Goal: Task Accomplishment & Management: Complete application form

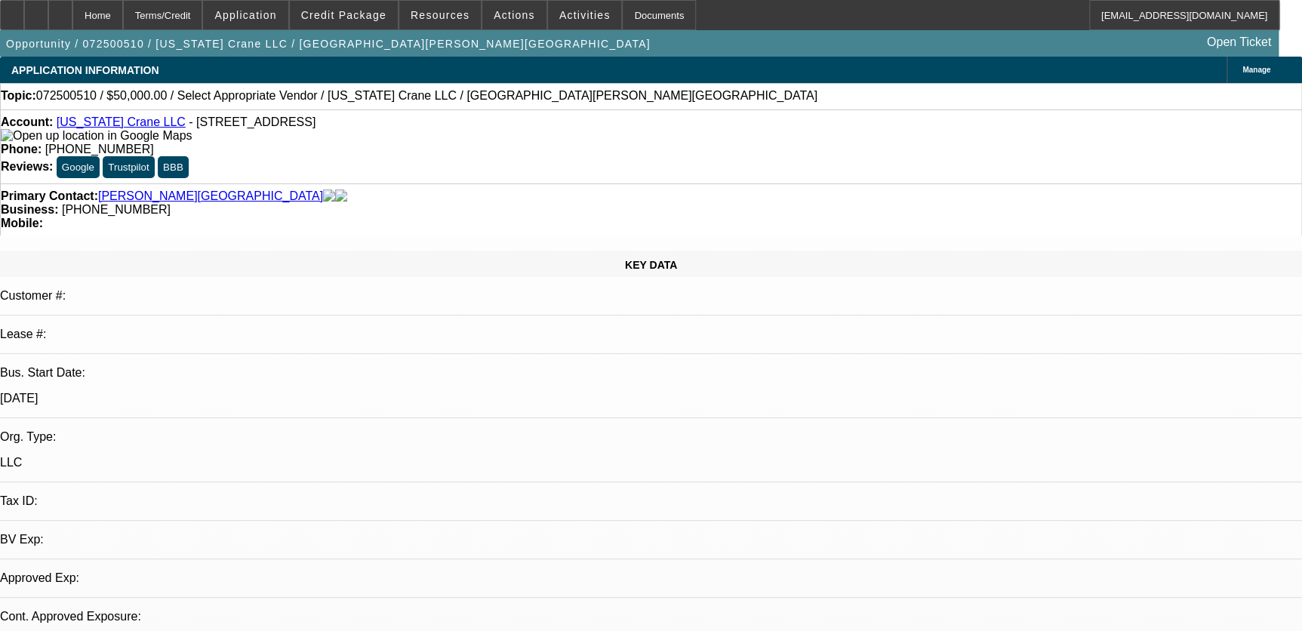
select select "0"
select select "2"
select select "0.1"
select select "4"
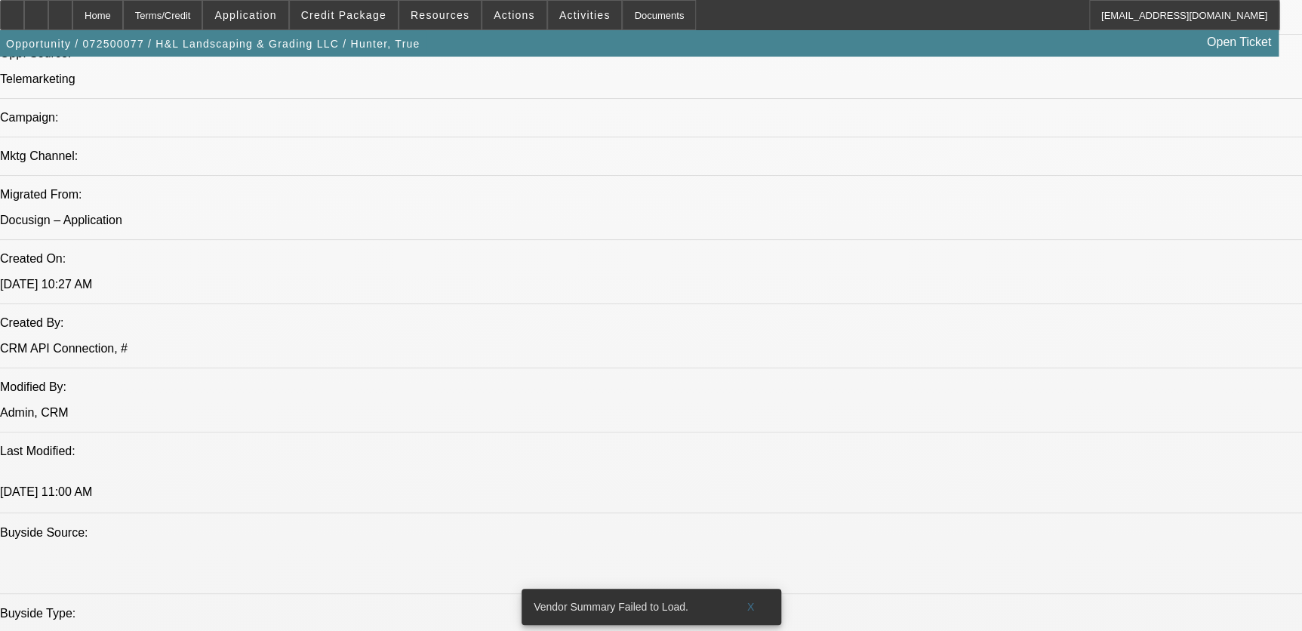
select select "0"
select select "2"
select select "0.1"
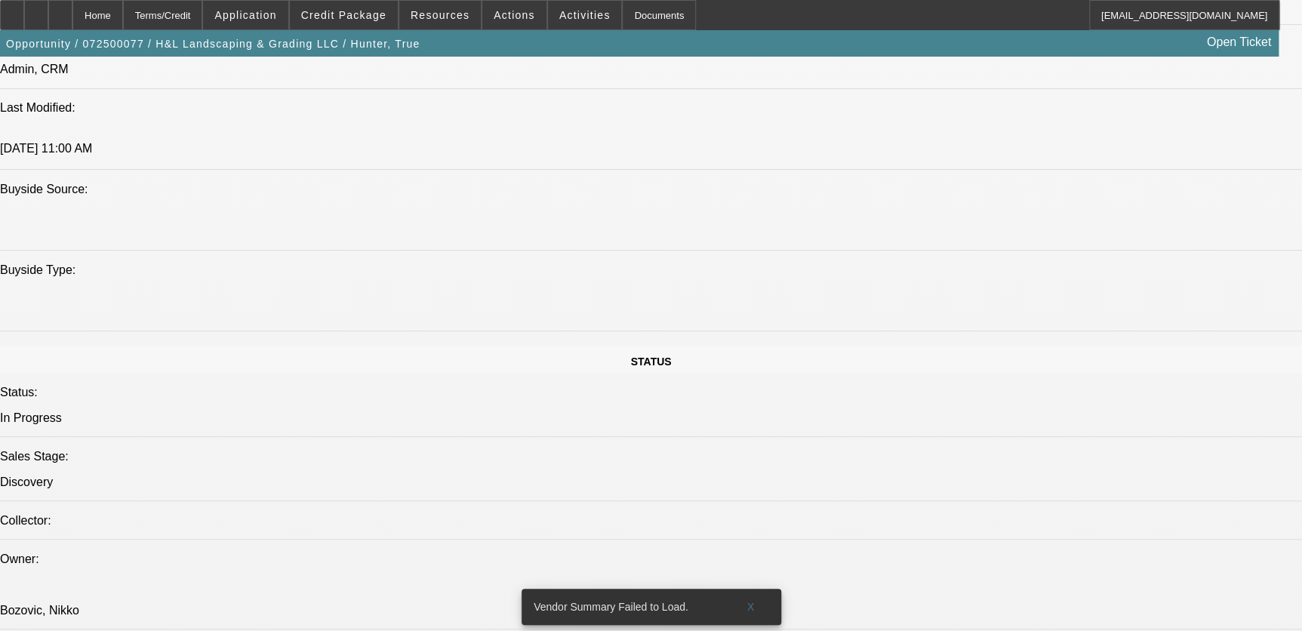
select select "1"
select select "2"
select select "4"
click at [760, 598] on span at bounding box center [751, 607] width 48 height 36
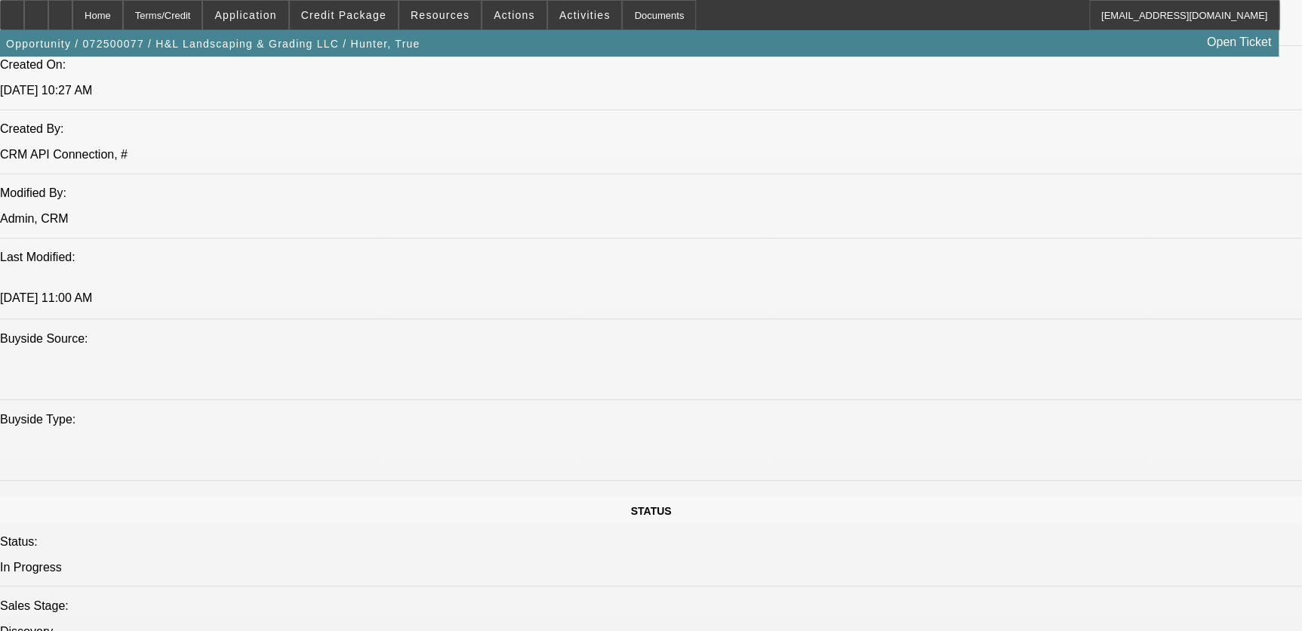
scroll to position [960, 0]
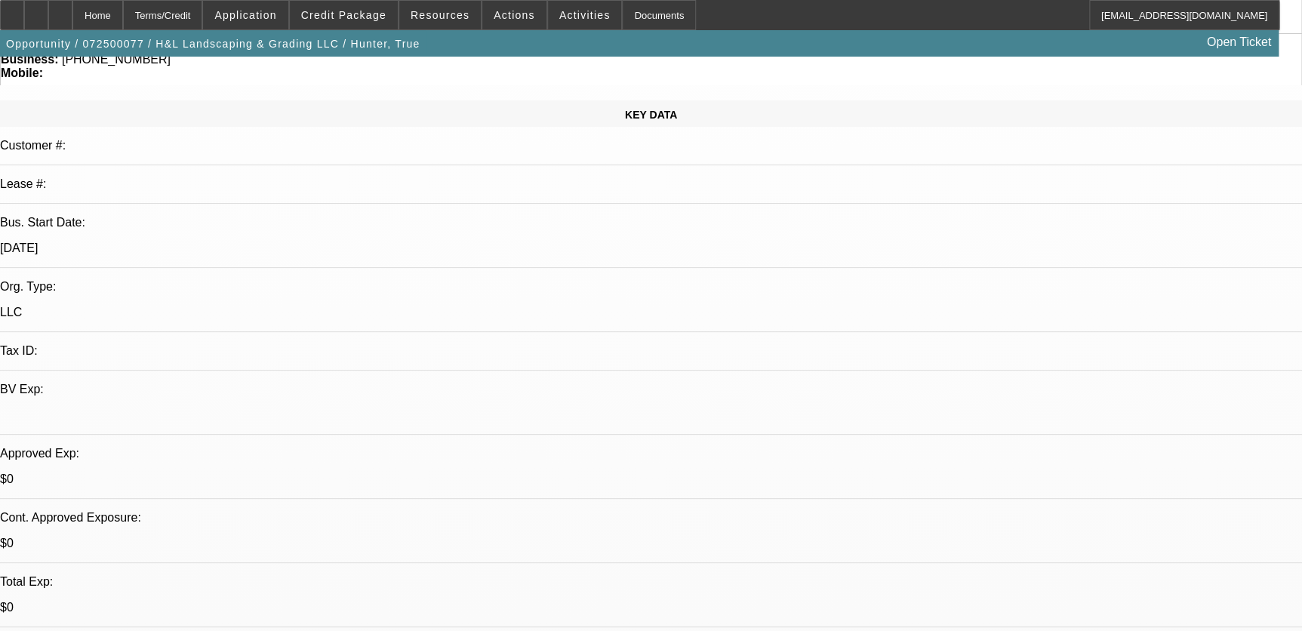
scroll to position [205, 0]
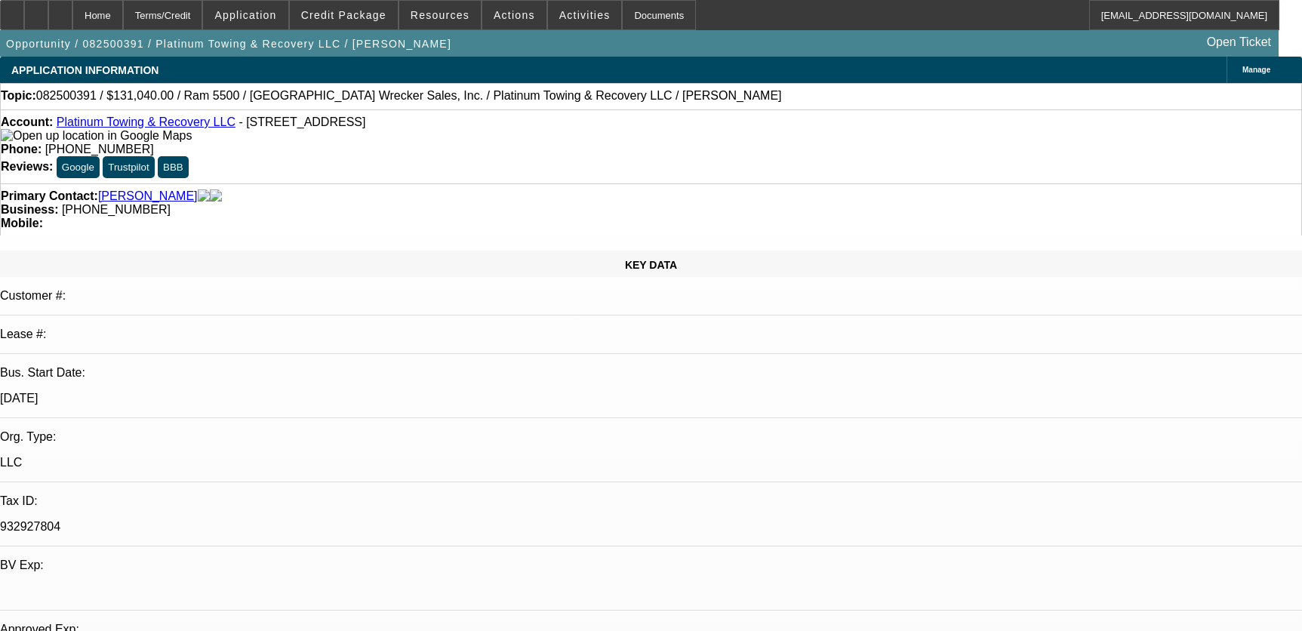
select select "0.1"
select select "0"
select select "2"
select select "0"
select select "6"
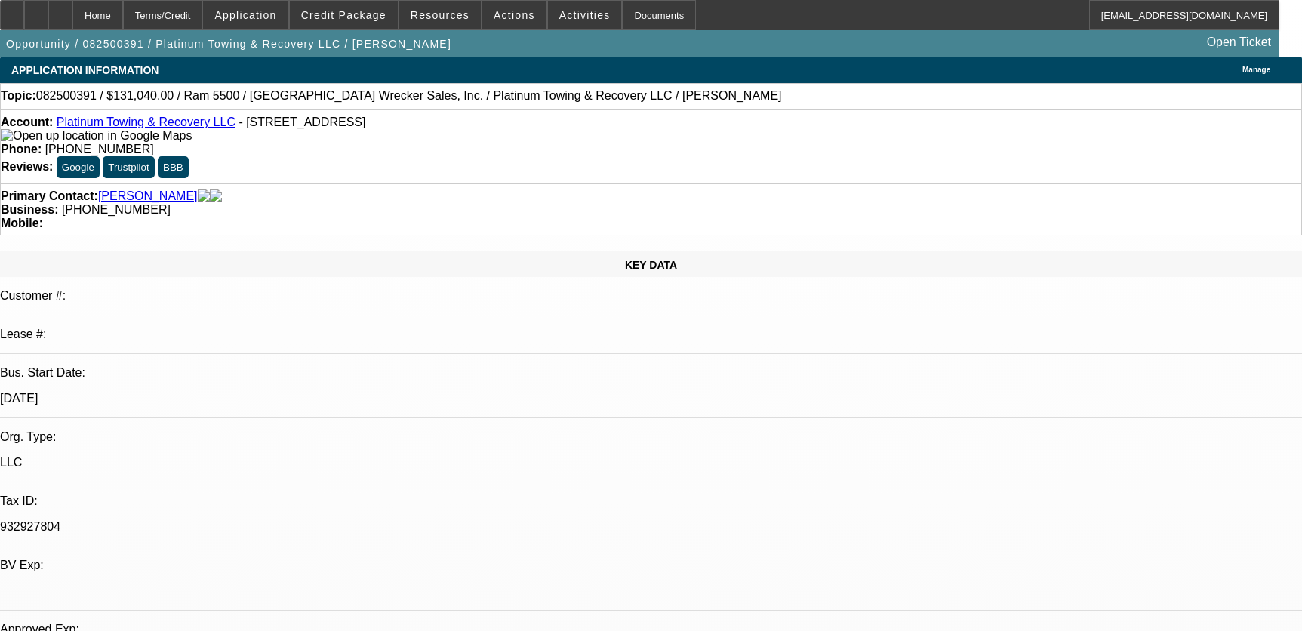
select select "0.1"
select select "0"
select select "2"
select select "0"
select select "6"
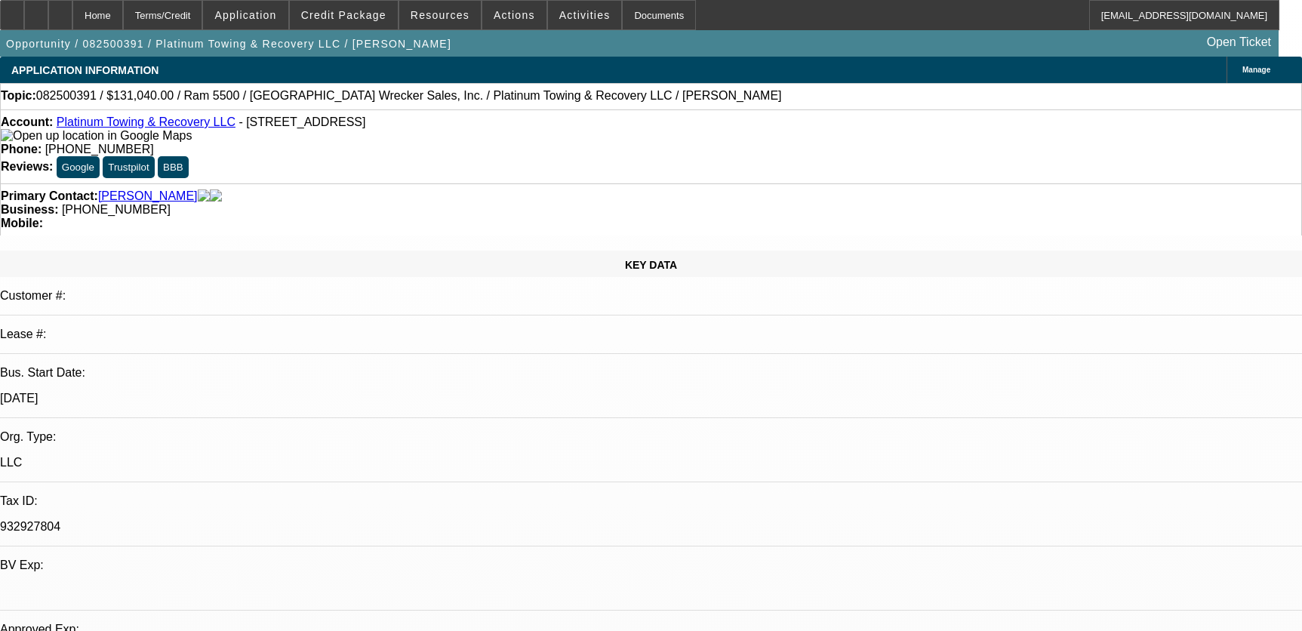
select select "0"
select select "2"
select select "0"
select select "6"
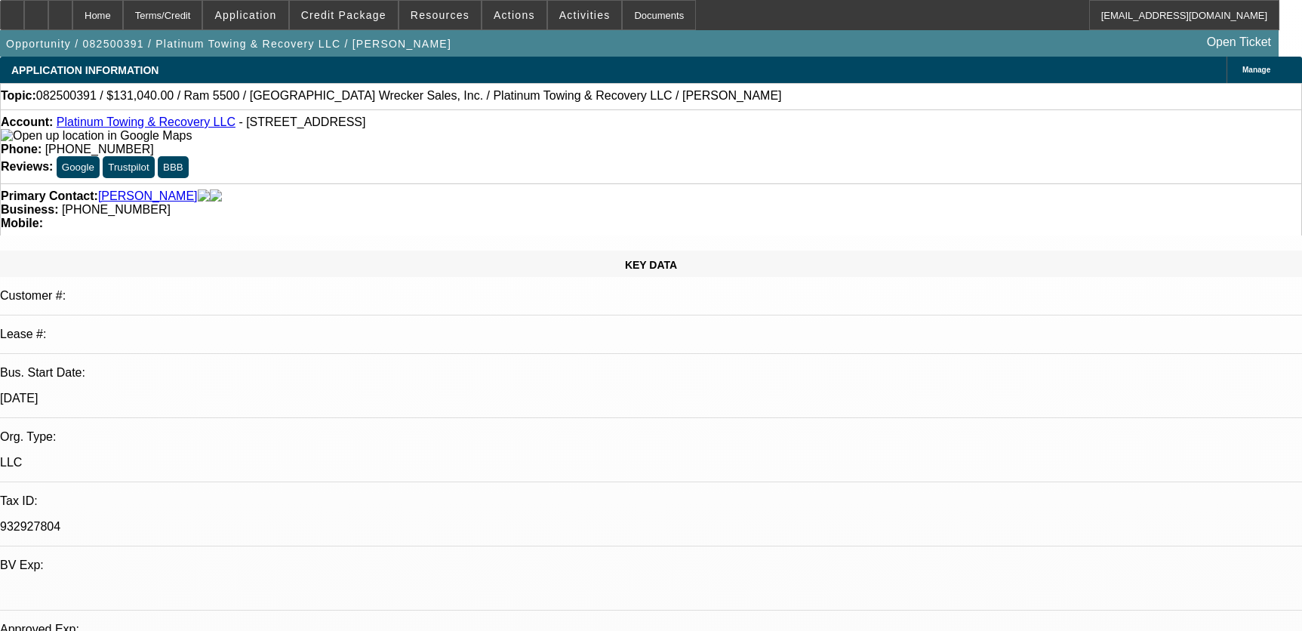
select select "0"
select select "2"
select select "0"
select select "6"
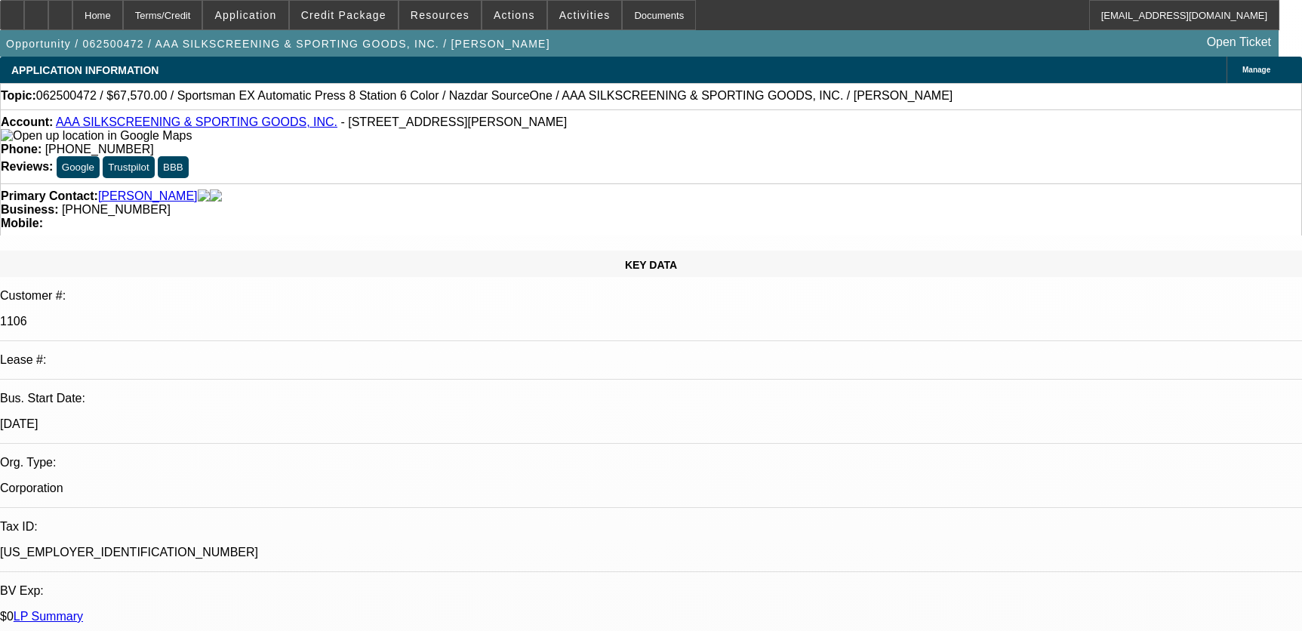
select select "0"
select select "2"
select select "0.1"
select select "4"
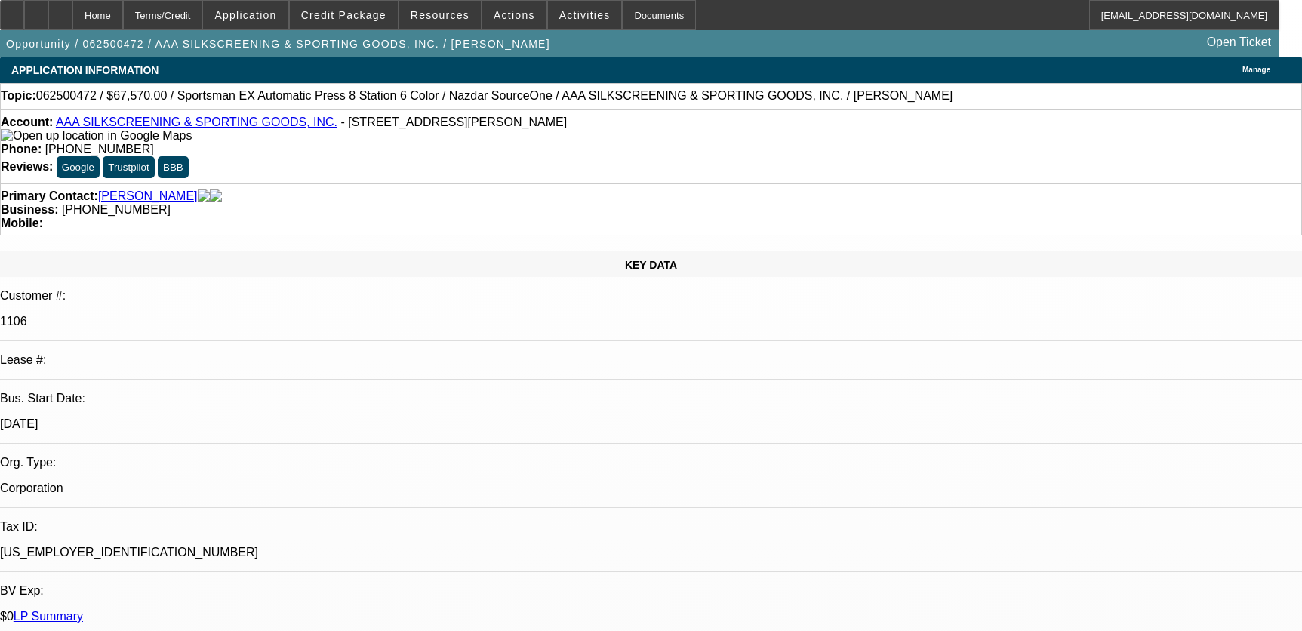
select select "0"
select select "2"
select select "0.1"
select select "4"
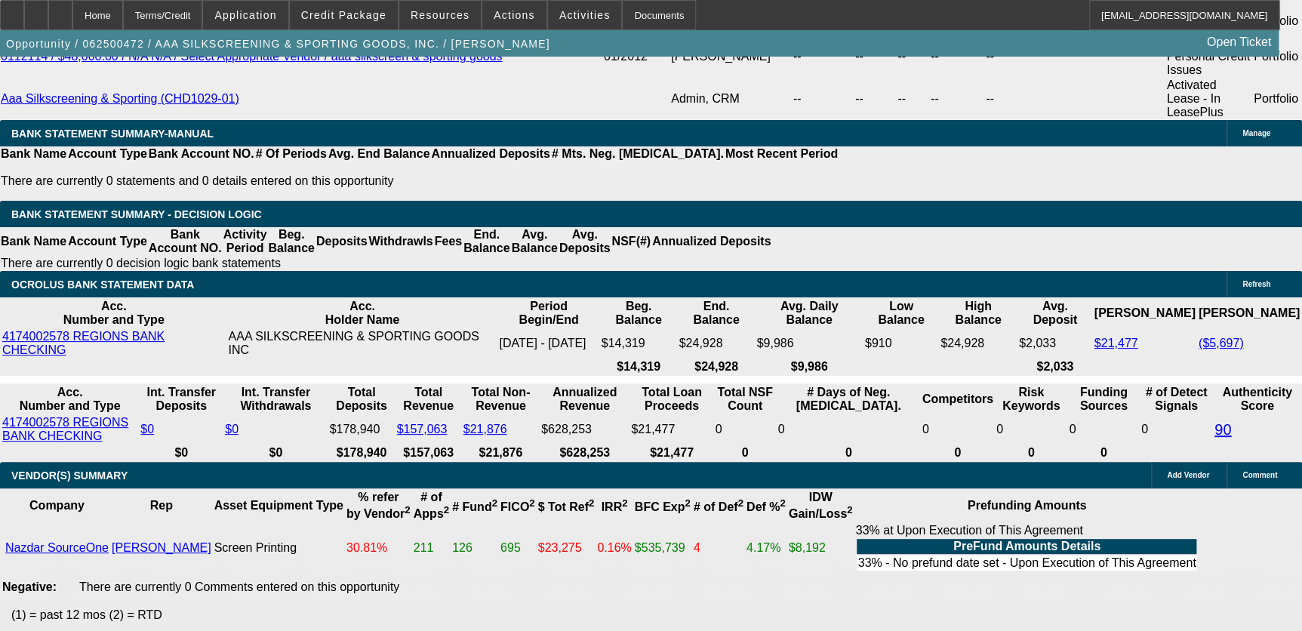
scroll to position [2950, 0]
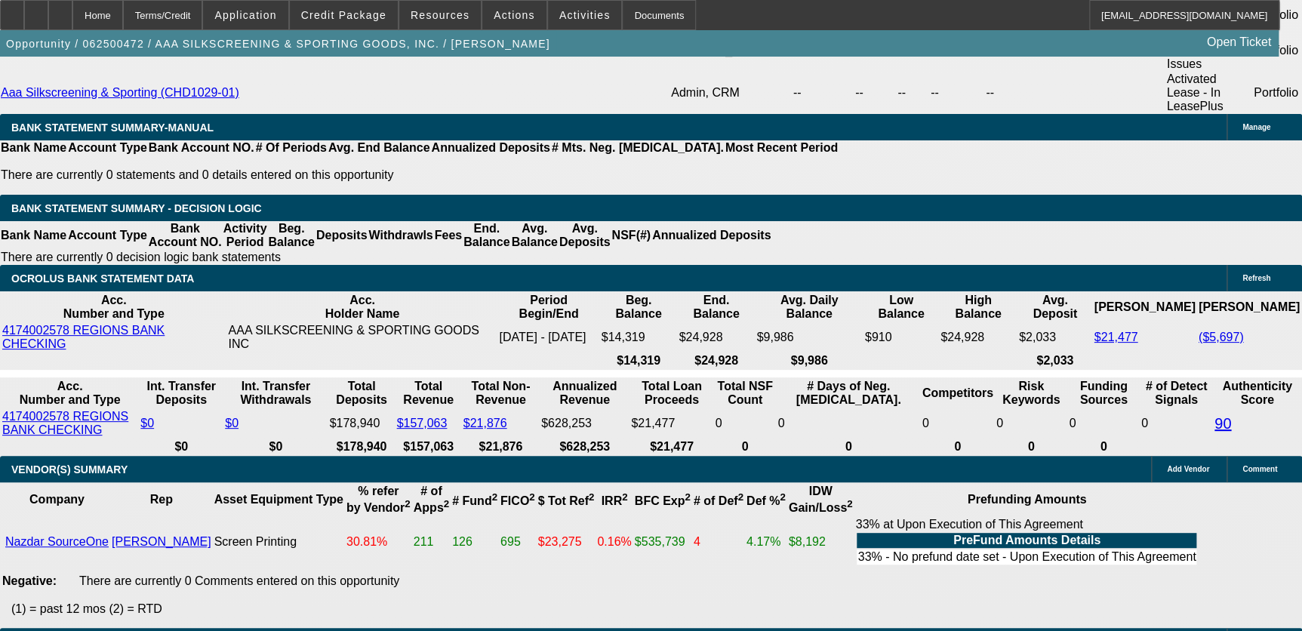
select select "1"
type input "$1,746.38"
type input "UNKNOWN"
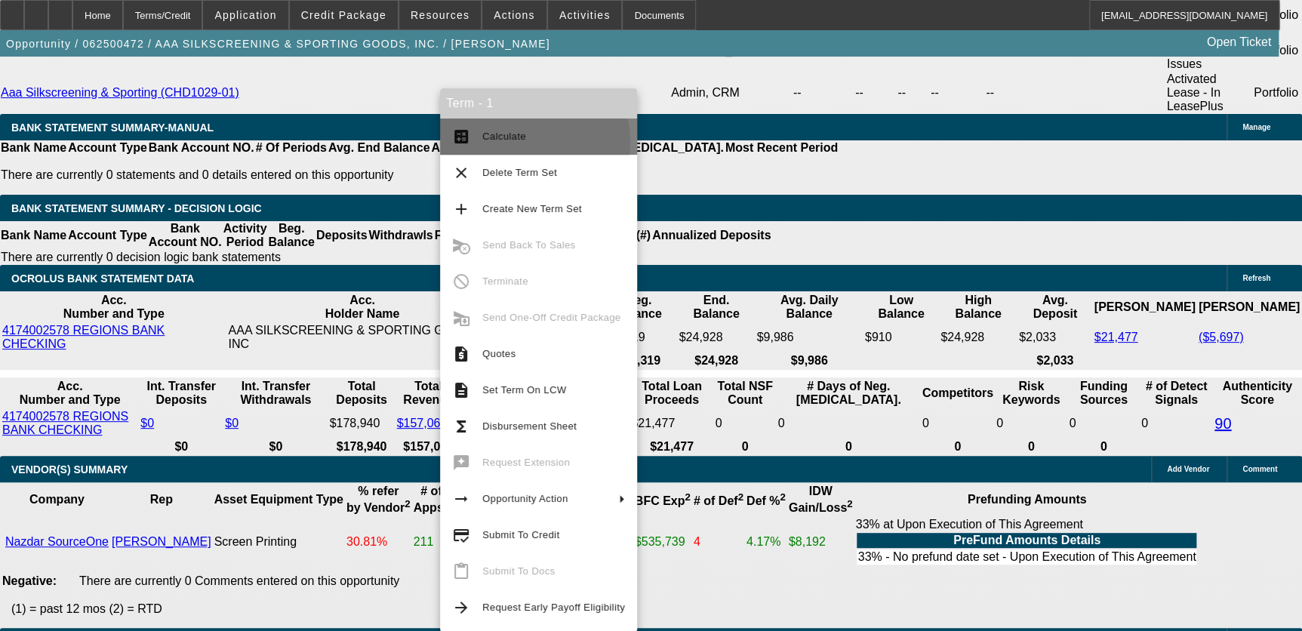
click at [525, 142] on span "Calculate" at bounding box center [553, 137] width 143 height 18
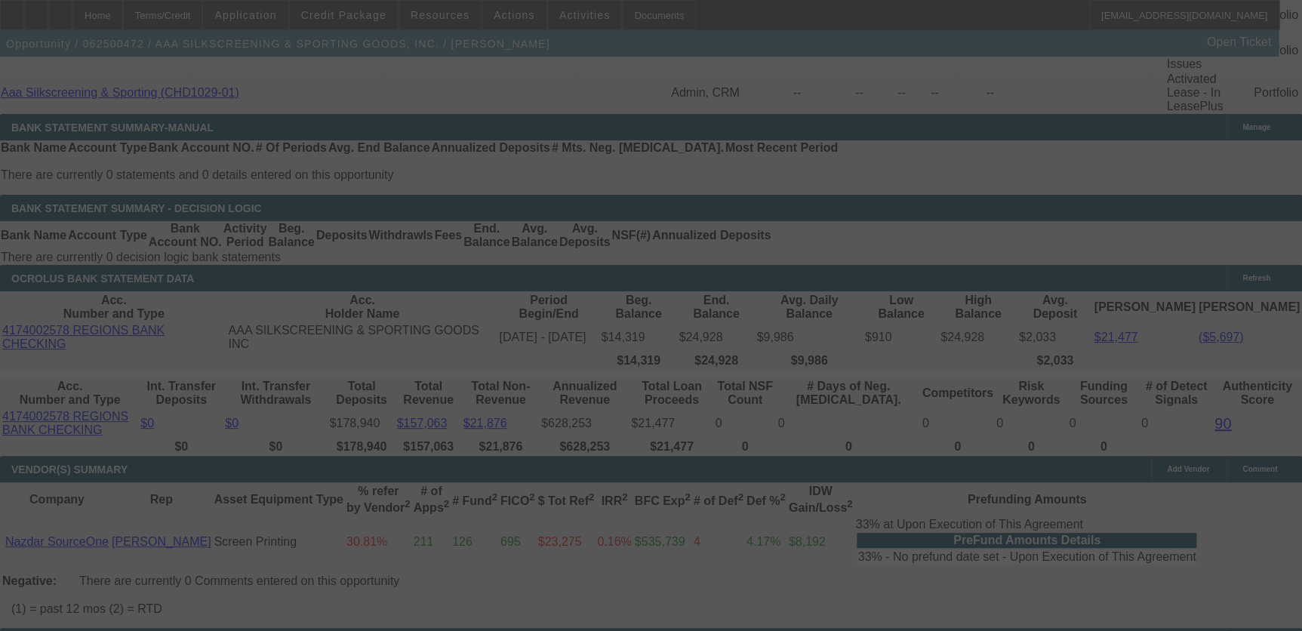
select select "0"
select select "2"
select select "0.1"
select select "4"
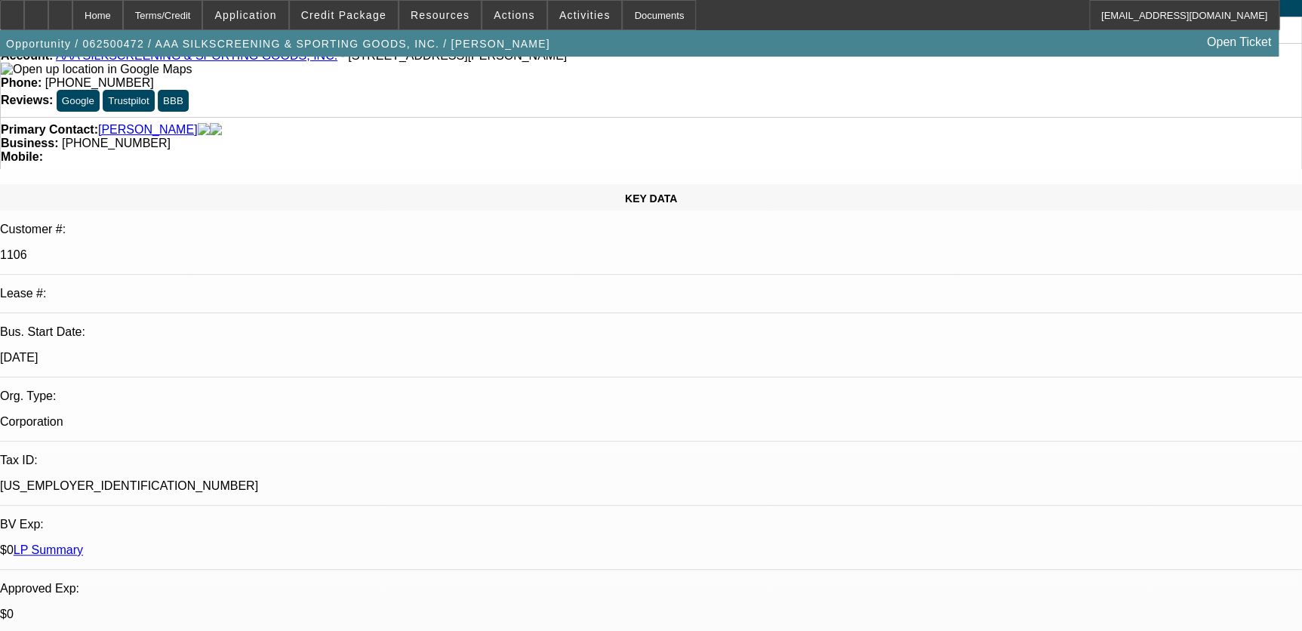
scroll to position [0, 0]
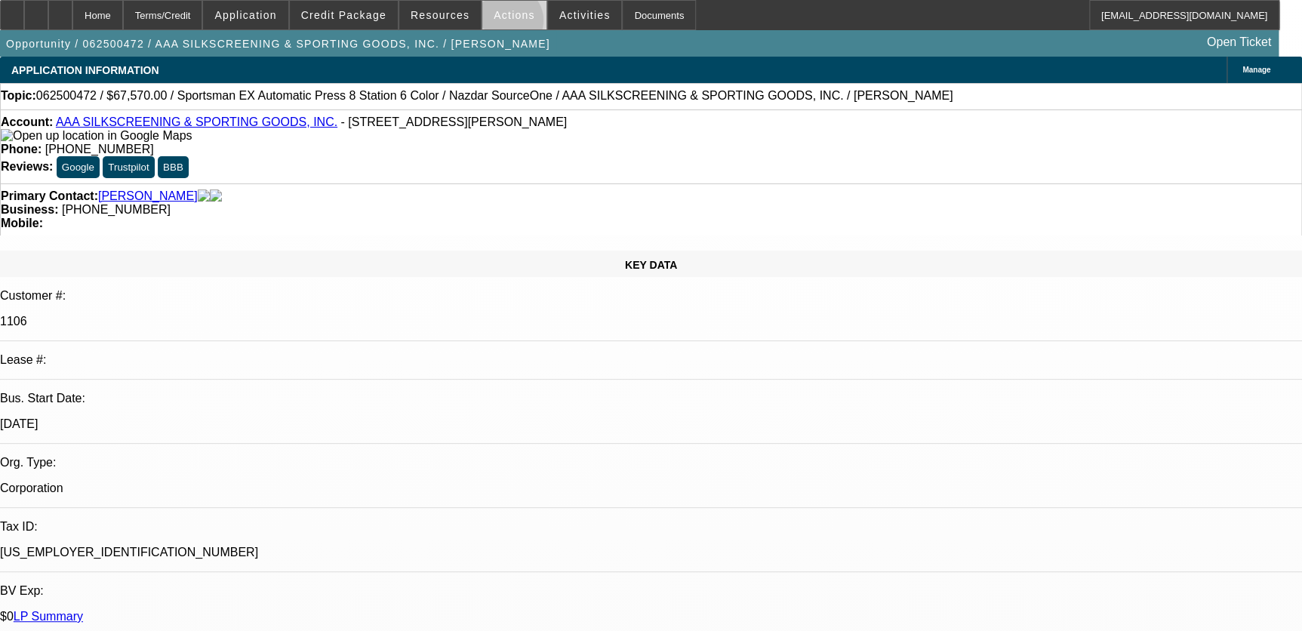
click at [501, 24] on span at bounding box center [514, 15] width 64 height 36
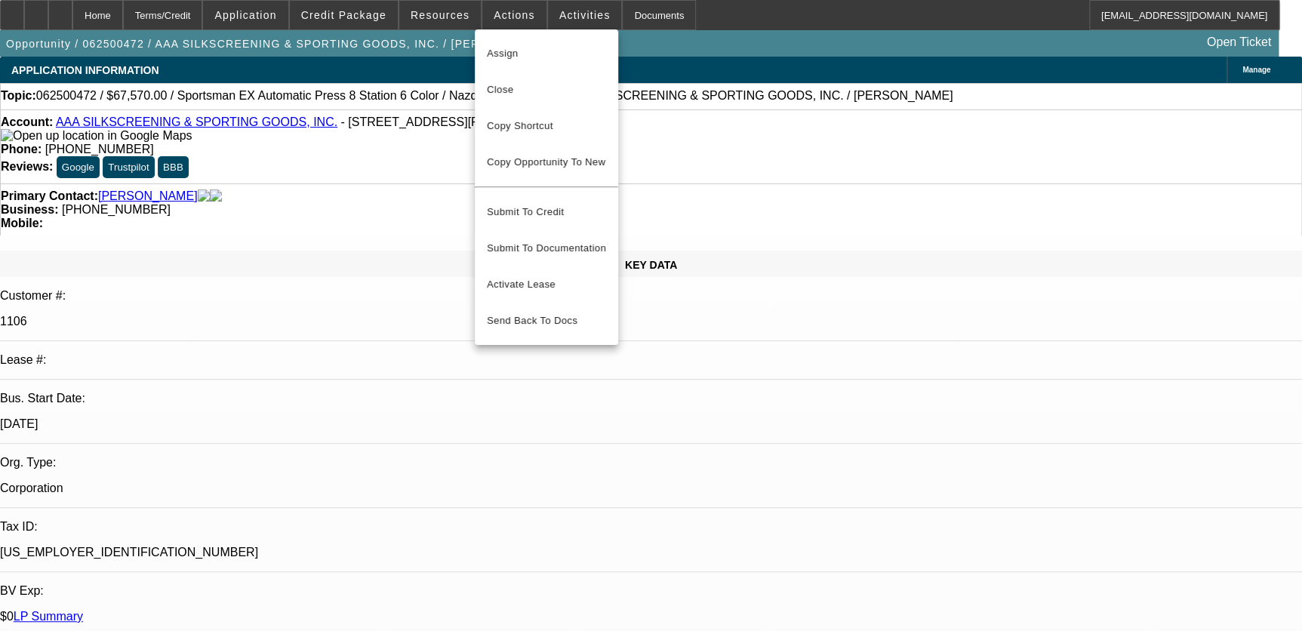
click at [211, 15] on div at bounding box center [651, 315] width 1302 height 631
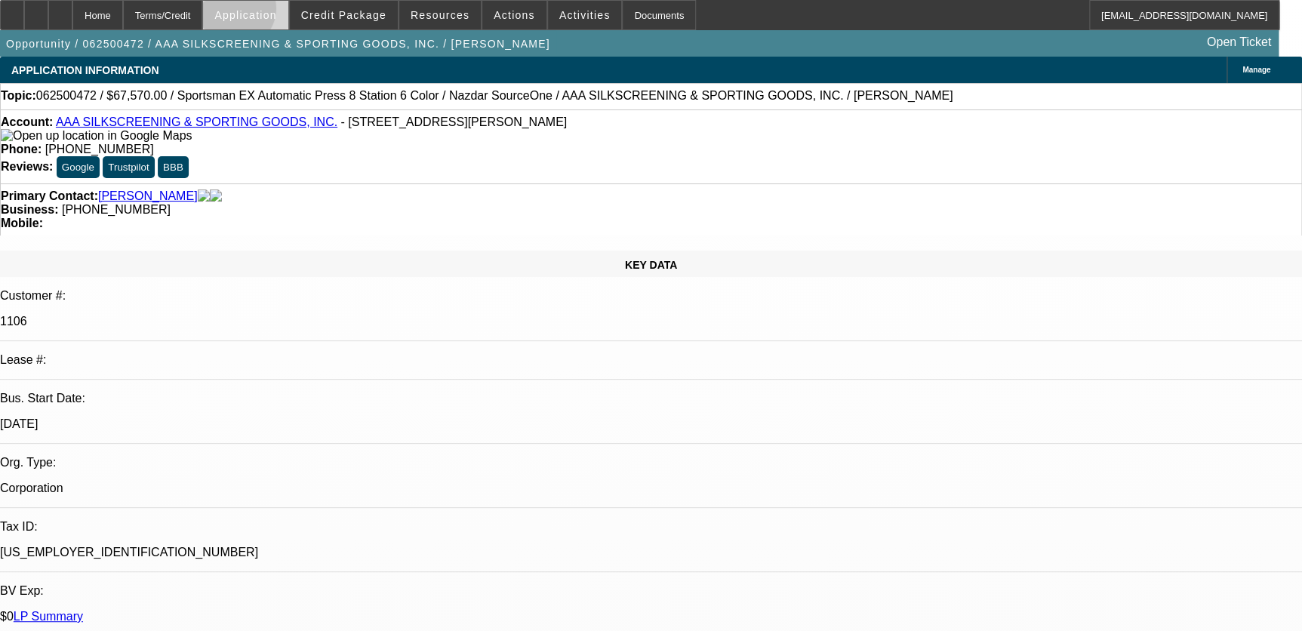
click at [273, 11] on span "Application" at bounding box center [245, 15] width 62 height 12
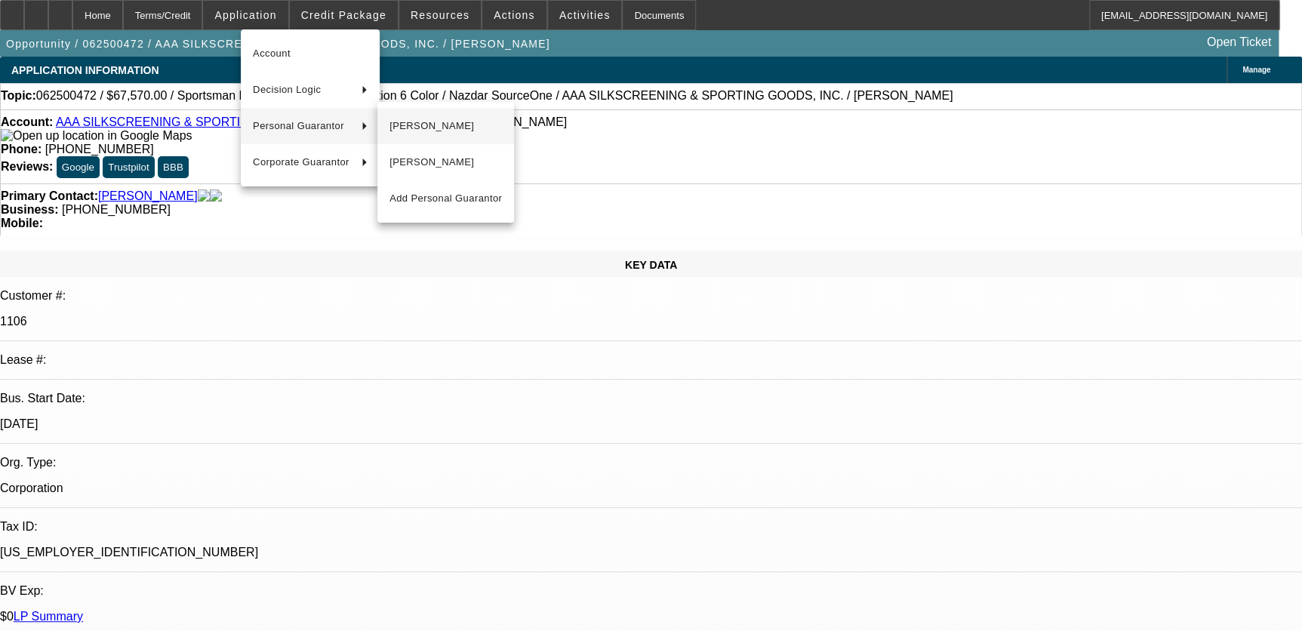
drag, startPoint x: 426, startPoint y: 149, endPoint x: 426, endPoint y: 134, distance: 15.1
click at [426, 134] on div "Kevin Bergeron Johnny Bergeron Add Personal Guarantor" at bounding box center [445, 162] width 137 height 109
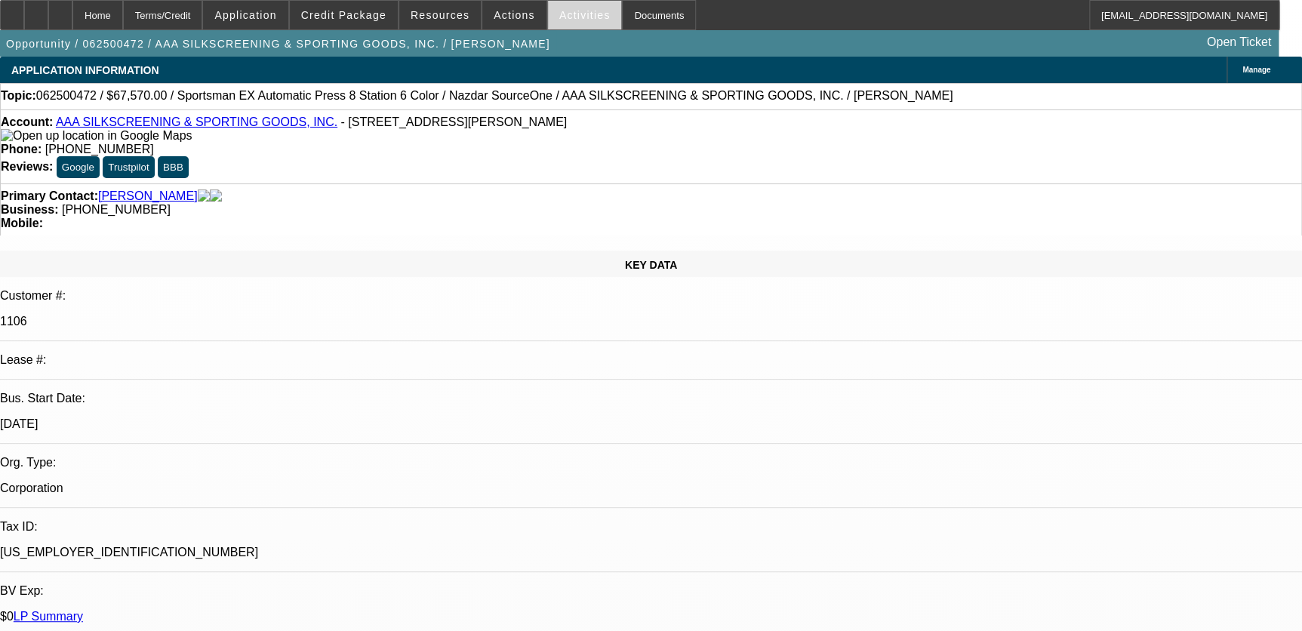
click at [569, 22] on span at bounding box center [585, 15] width 74 height 36
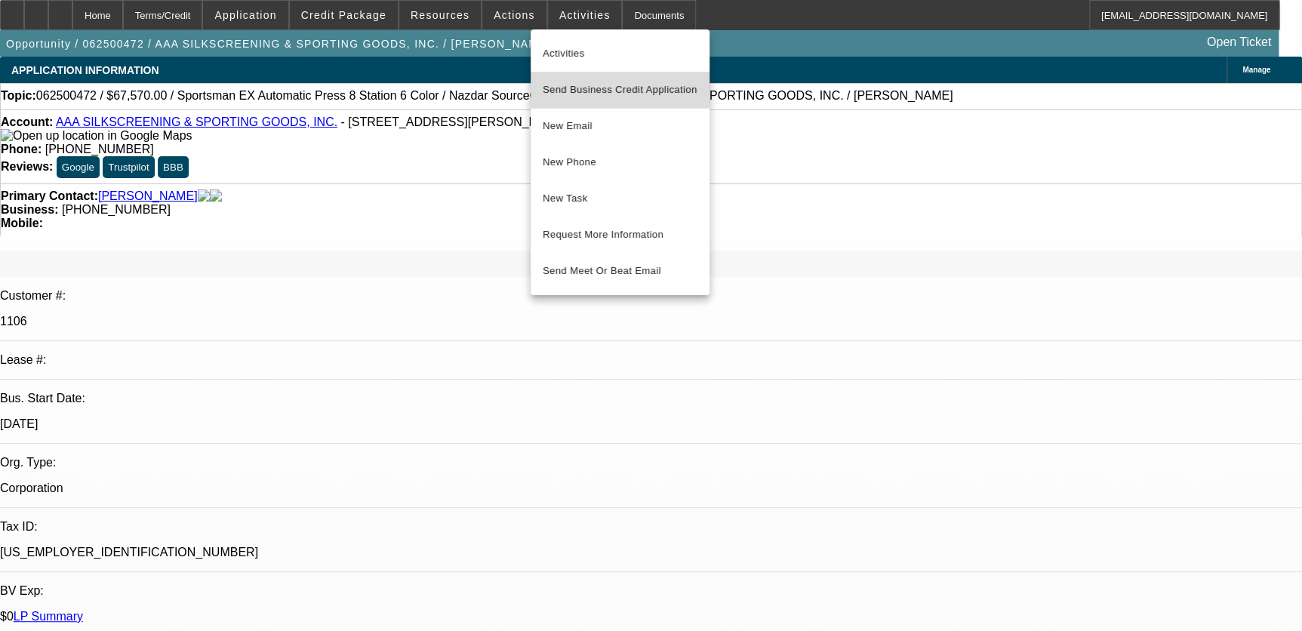
click at [609, 88] on span "Send Business Credit Application" at bounding box center [620, 90] width 155 height 18
